Goal: Task Accomplishment & Management: Use online tool/utility

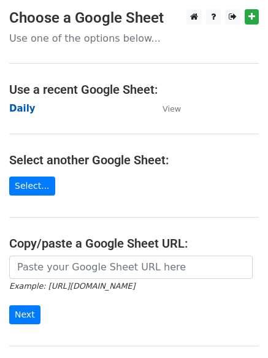
click at [21, 107] on strong "Daily" at bounding box center [22, 108] width 26 height 11
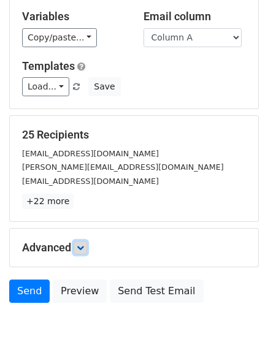
click at [82, 246] on icon at bounding box center [80, 247] width 7 height 7
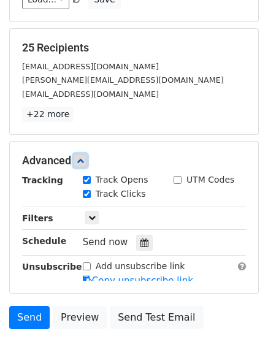
scroll to position [227, 0]
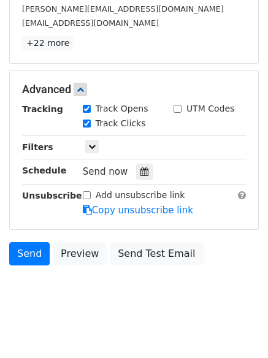
click at [141, 161] on div "Tracking Track Opens UTM Codes Track Clicks Filters Only include spreadsheet ro…" at bounding box center [134, 159] width 224 height 115
click at [141, 174] on icon at bounding box center [144, 171] width 8 height 9
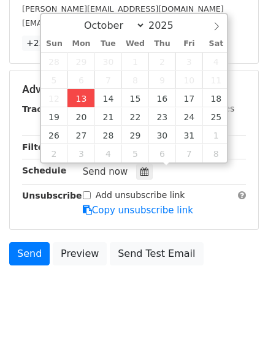
type input "2025-10-13 12:00"
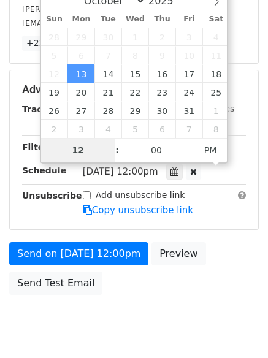
scroll to position [219, 0]
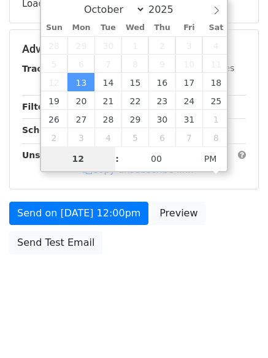
type input "4"
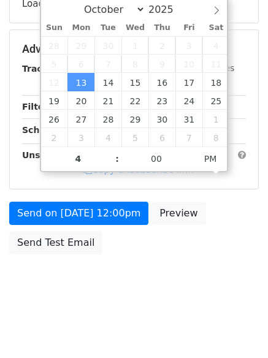
type input "2025-10-13 16:00"
click at [141, 303] on body "New Campaign Daily emails left: 50 Google Sheet: Daily Variables Copy/paste... …" at bounding box center [134, 50] width 268 height 519
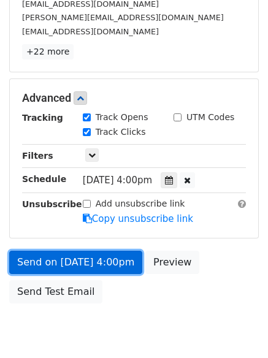
click at [81, 260] on link "Send on Oct 13 at 4:00pm" at bounding box center [75, 261] width 133 height 23
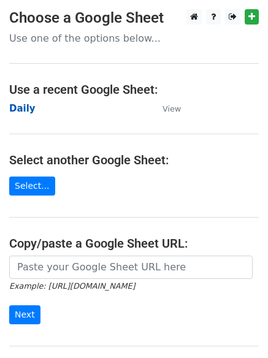
click at [24, 107] on strong "Daily" at bounding box center [22, 108] width 26 height 11
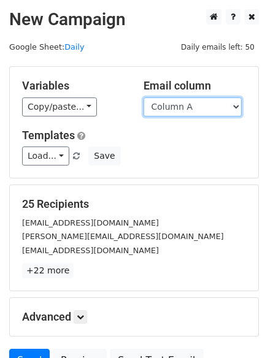
click at [180, 110] on select "Column A Column B Column C Column D Column E Column F" at bounding box center [192, 106] width 98 height 19
select select "Column B"
click at [143, 97] on select "Column A Column B Column C Column D Column E Column F" at bounding box center [192, 106] width 98 height 19
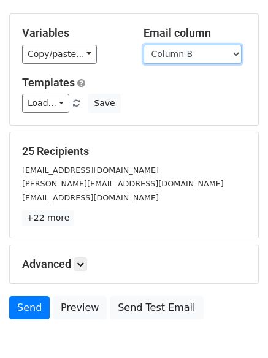
scroll to position [118, 0]
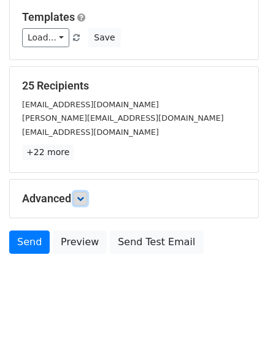
click at [81, 203] on link at bounding box center [79, 198] width 13 height 13
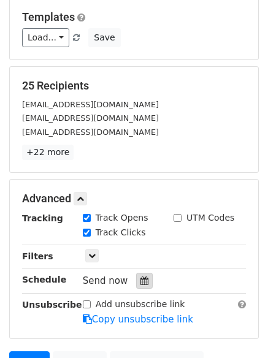
click at [140, 277] on icon at bounding box center [144, 280] width 8 height 9
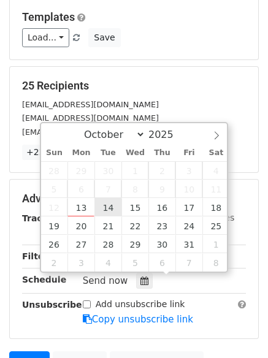
type input "2025-10-14 12:00"
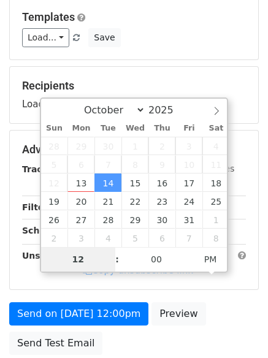
type input "5"
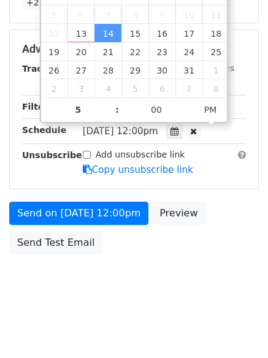
type input "2025-10-14 17:00"
click at [108, 276] on body "New Campaign Daily emails left: 50 Google Sheet: Daily Variables Copy/paste... …" at bounding box center [134, 26] width 268 height 568
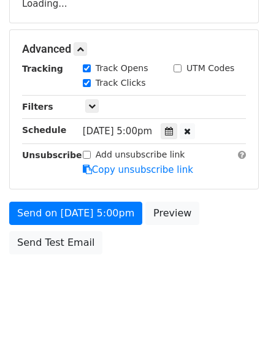
scroll to position [268, 0]
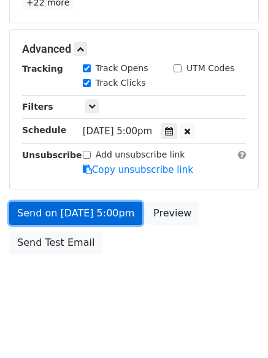
click at [70, 212] on link "Send on Oct 14 at 5:00pm" at bounding box center [75, 212] width 133 height 23
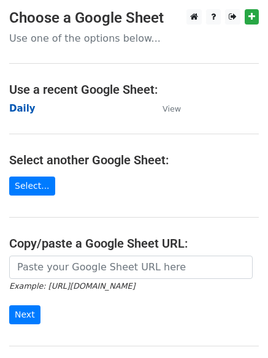
click at [18, 108] on strong "Daily" at bounding box center [22, 108] width 26 height 11
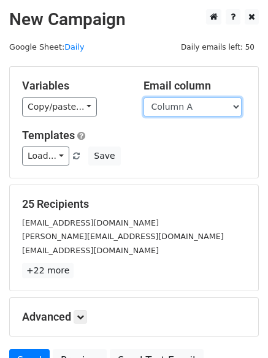
drag, startPoint x: 0, startPoint y: 0, endPoint x: 192, endPoint y: 111, distance: 221.4
click at [192, 111] on select "Column A Column B Column C Column D Column E Column F" at bounding box center [192, 106] width 98 height 19
select select "Column C"
click at [143, 97] on select "Column A Column B Column C Column D Column E Column F" at bounding box center [192, 106] width 98 height 19
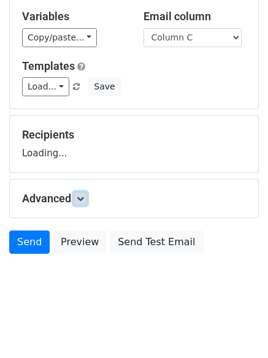
click at [84, 201] on icon at bounding box center [80, 198] width 7 height 7
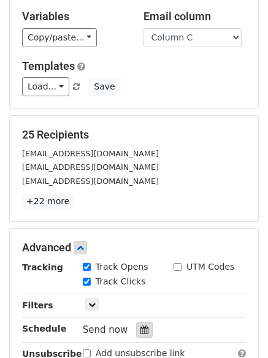
click at [140, 331] on icon at bounding box center [144, 329] width 8 height 9
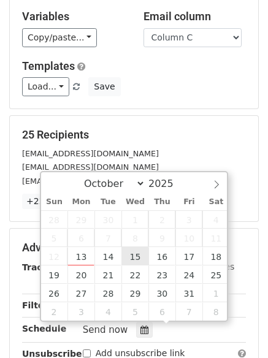
type input "2025-10-15 12:00"
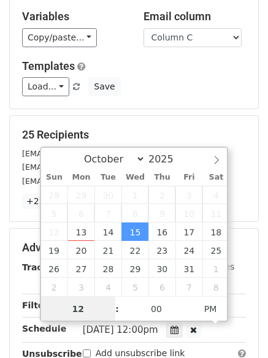
scroll to position [1, 0]
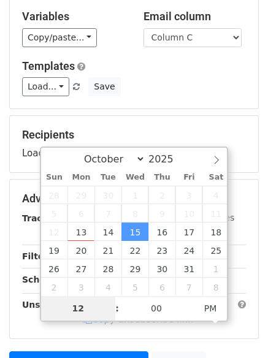
type input "6"
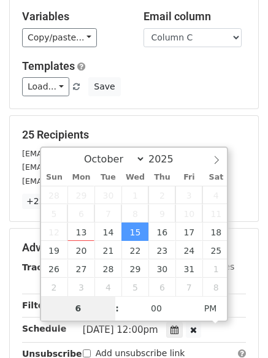
scroll to position [268, 0]
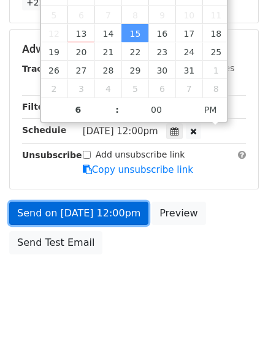
type input "2025-10-15 18:00"
click at [91, 219] on link "Send on Oct 15 at 12:00pm" at bounding box center [78, 212] width 139 height 23
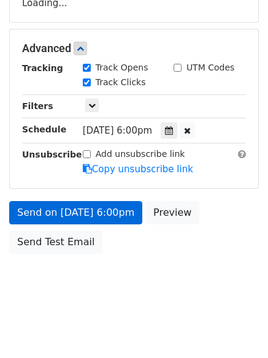
scroll to position [219, 0]
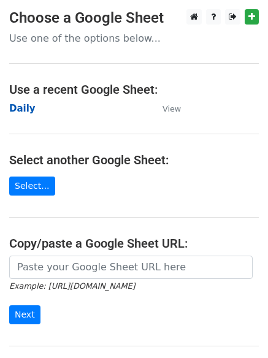
click at [22, 105] on strong "Daily" at bounding box center [22, 108] width 26 height 11
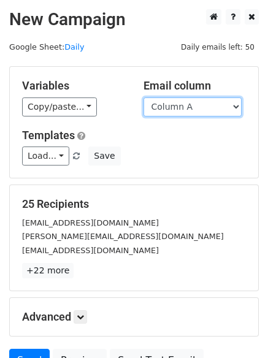
drag, startPoint x: 0, startPoint y: 0, endPoint x: 172, endPoint y: 109, distance: 203.7
click at [172, 109] on select "Column A Column B Column C Column D Column E Column F" at bounding box center [192, 106] width 98 height 19
select select "Column D"
click at [143, 97] on select "Column A Column B Column C Column D Column E Column F" at bounding box center [192, 106] width 98 height 19
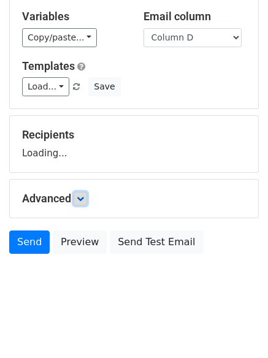
click at [83, 199] on icon at bounding box center [80, 198] width 7 height 7
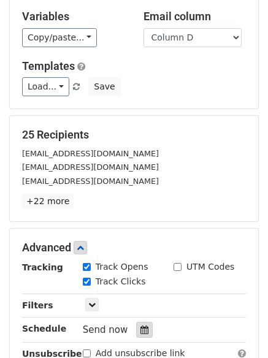
click at [140, 328] on icon at bounding box center [144, 329] width 8 height 9
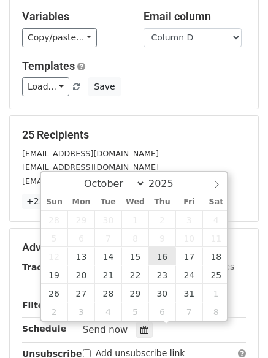
type input "2025-10-16 12:00"
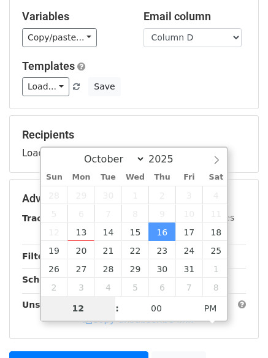
type input "7"
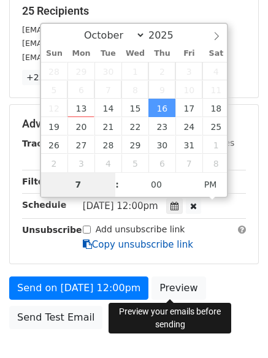
scroll to position [219, 0]
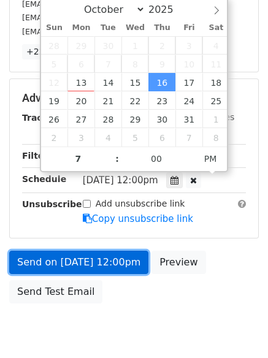
type input "2025-10-16 19:00"
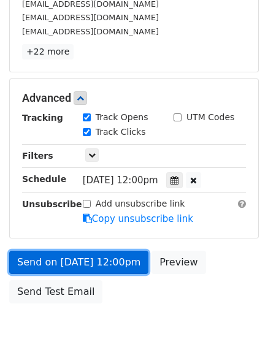
click at [86, 261] on link "Send on Oct 16 at 12:00pm" at bounding box center [78, 261] width 139 height 23
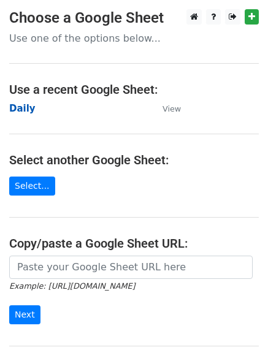
click at [26, 113] on strong "Daily" at bounding box center [22, 108] width 26 height 11
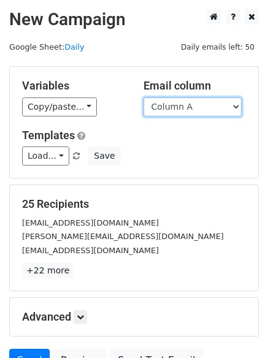
click at [202, 106] on select "Column A Column B Column C Column D Column E Column F" at bounding box center [192, 106] width 98 height 19
select select "Column E"
click at [143, 97] on select "Column A Column B Column C Column D Column E Column F" at bounding box center [192, 106] width 98 height 19
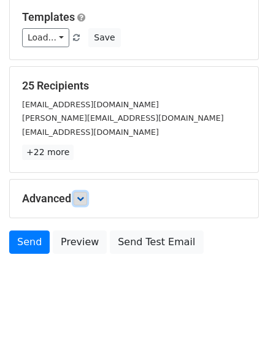
click at [80, 198] on icon at bounding box center [80, 198] width 7 height 7
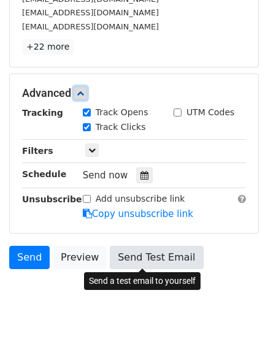
scroll to position [238, 0]
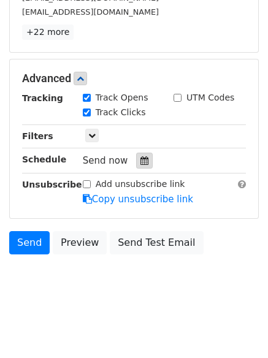
click at [145, 163] on div at bounding box center [144, 160] width 17 height 16
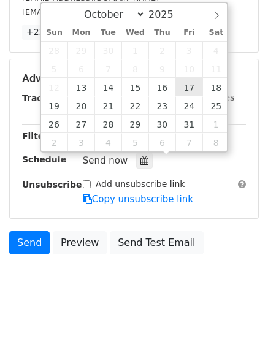
type input "2025-10-17 12:00"
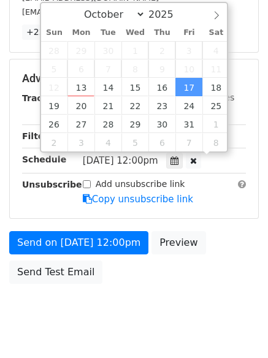
scroll to position [1, 0]
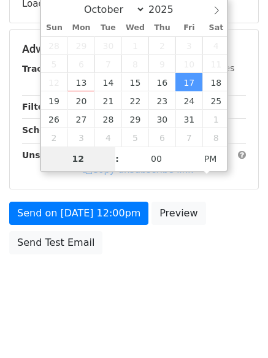
type input "8"
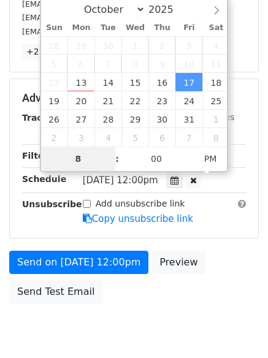
scroll to position [238, 0]
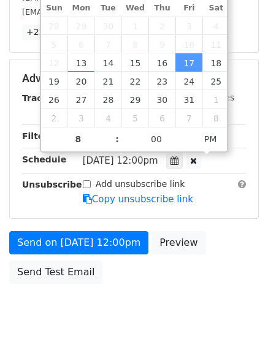
type input "2025-10-17 20:00"
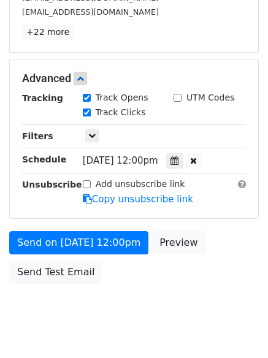
click at [95, 328] on body "New Campaign Daily emails left: 50 Google Sheet: Daily Variables Copy/paste... …" at bounding box center [134, 55] width 268 height 568
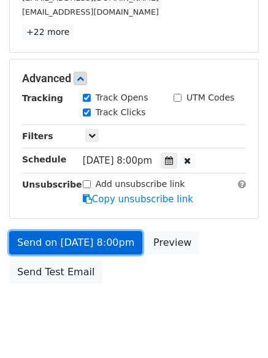
click at [72, 231] on link "Send on Oct 17 at 8:00pm" at bounding box center [75, 242] width 133 height 23
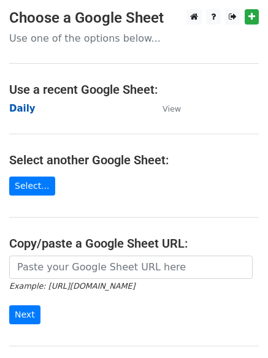
click at [21, 107] on strong "Daily" at bounding box center [22, 108] width 26 height 11
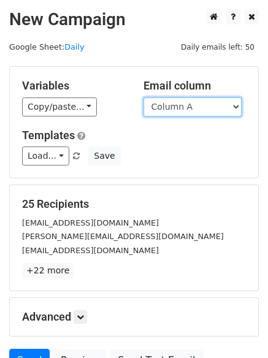
click at [192, 113] on select "Column A Column B Column C Column D Column E Column F" at bounding box center [192, 106] width 98 height 19
select select "Column F"
click at [143, 97] on select "Column A Column B Column C Column D Column E Column F" at bounding box center [192, 106] width 98 height 19
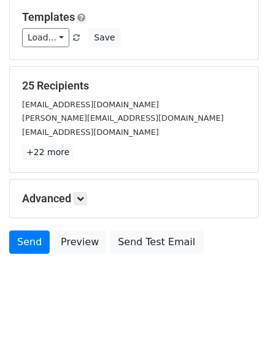
click at [81, 205] on h5 "Advanced" at bounding box center [134, 198] width 224 height 13
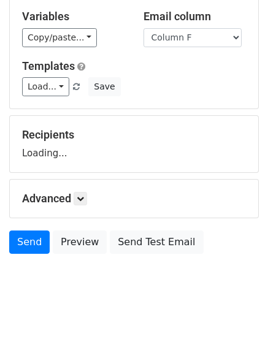
scroll to position [69, 0]
click at [84, 198] on icon at bounding box center [80, 198] width 7 height 7
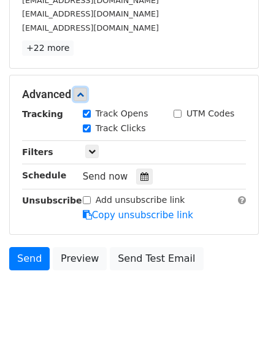
scroll to position [238, 0]
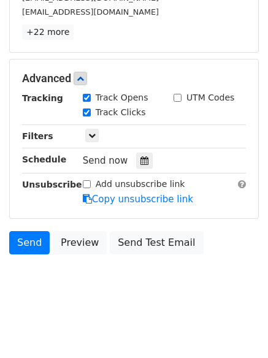
click at [137, 152] on div "Send now" at bounding box center [155, 160] width 144 height 17
click at [140, 158] on icon at bounding box center [144, 160] width 8 height 9
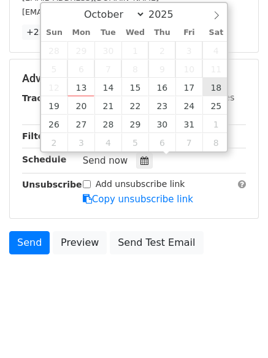
type input "[DATE] 12:00"
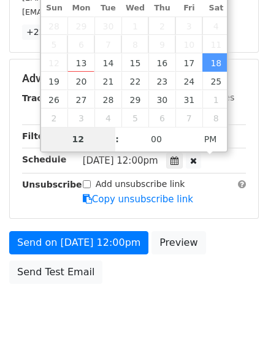
scroll to position [219, 0]
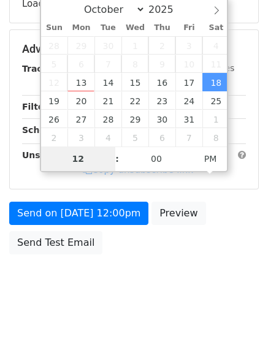
type input "9"
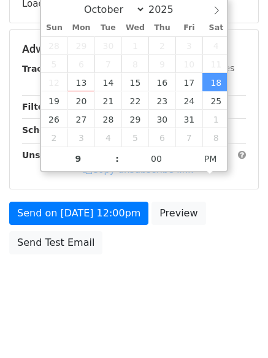
type input "[DATE] 21:00"
click at [138, 280] on body "New Campaign Daily emails left: 50 Google Sheet: Daily Variables Copy/paste... …" at bounding box center [134, 50] width 268 height 519
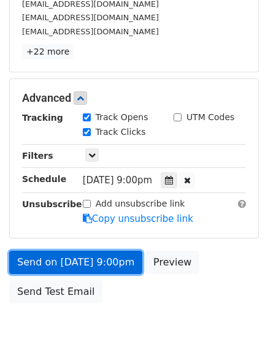
click at [100, 266] on link "Send on [DATE] 9:00pm" at bounding box center [75, 261] width 133 height 23
